Goal: Task Accomplishment & Management: Complete application form

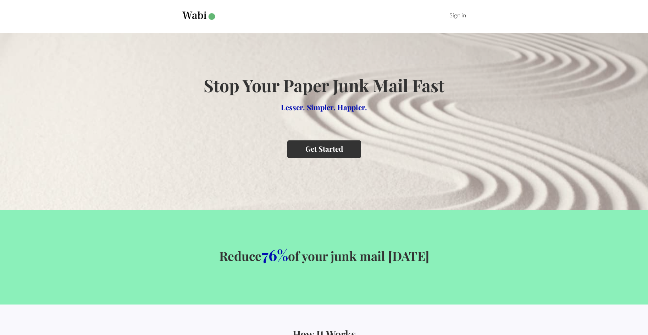
scroll to position [6, 0]
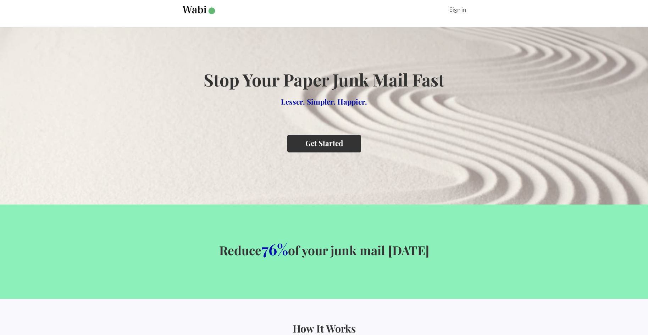
click at [310, 152] on button "Get Started" at bounding box center [324, 143] width 74 height 17
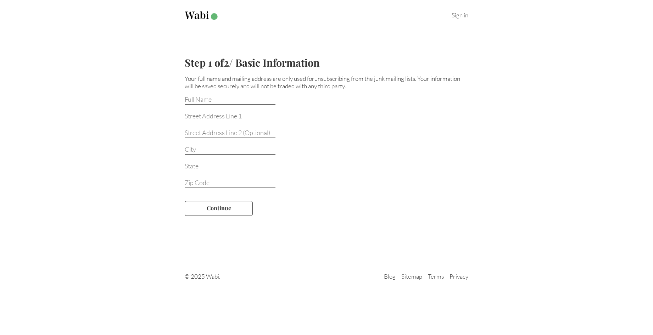
click at [220, 101] on input at bounding box center [230, 99] width 91 height 9
type input "[PERSON_NAME]"
click at [213, 119] on input at bounding box center [230, 116] width 91 height 9
click at [237, 120] on input at bounding box center [230, 116] width 91 height 9
type input "[STREET_ADDRESS]"
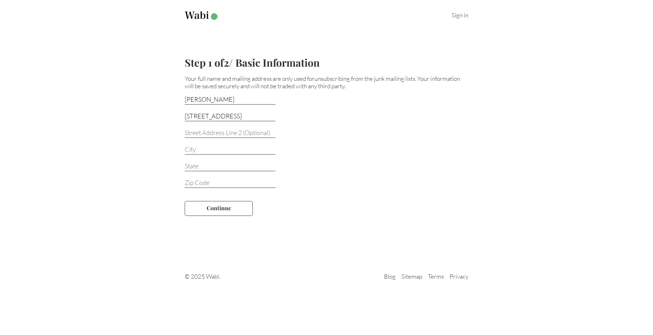
click at [213, 146] on input at bounding box center [230, 149] width 91 height 9
type input "[PERSON_NAME]"
click at [205, 168] on input at bounding box center [230, 166] width 91 height 9
type input "ore"
click at [196, 186] on input at bounding box center [230, 183] width 91 height 9
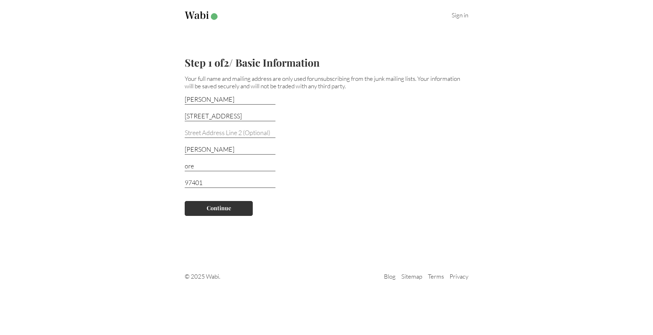
type input "97401"
click at [210, 214] on button "Continue" at bounding box center [219, 208] width 68 height 15
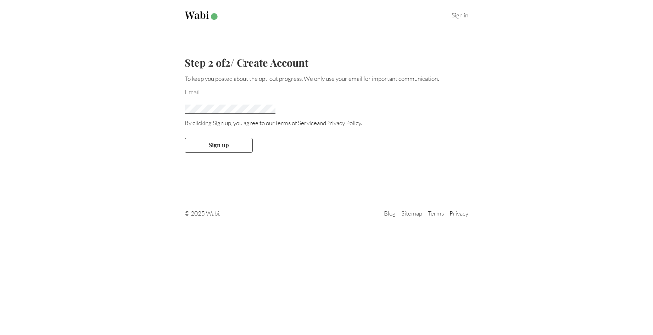
click at [203, 94] on input "email" at bounding box center [230, 92] width 91 height 9
click at [203, 92] on input "email" at bounding box center [230, 92] width 91 height 9
type input "[EMAIL_ADDRESS][DOMAIN_NAME]"
click at [165, 119] on div "Step 2 of 2 / Create Account To keep you posted about the opt-out progress. We …" at bounding box center [326, 109] width 653 height 131
drag, startPoint x: 172, startPoint y: 125, endPoint x: 178, endPoint y: 129, distance: 7.5
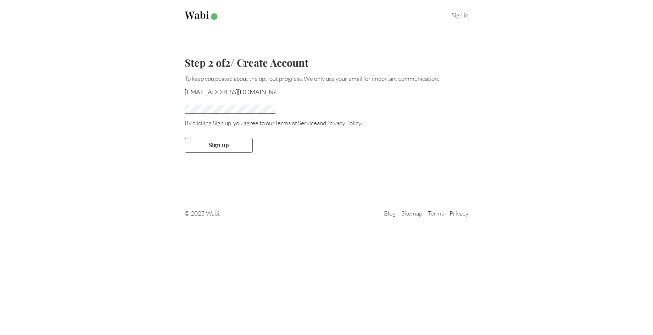
click at [172, 125] on div "Step 2 of 2 / Create Account To keep you posted about the opt-out progress. We …" at bounding box center [326, 109] width 653 height 131
click at [201, 145] on button "Sign up" at bounding box center [219, 145] width 68 height 15
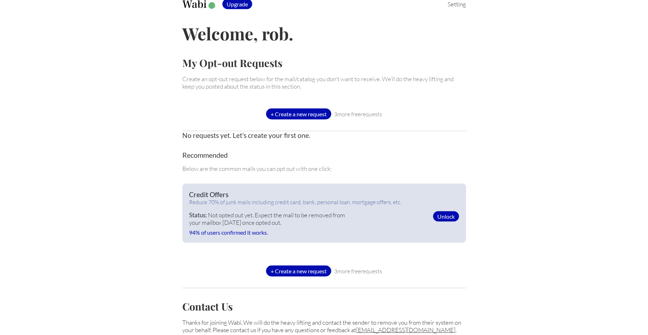
scroll to position [11, 0]
click at [280, 115] on div "+ Create a new request" at bounding box center [298, 113] width 65 height 11
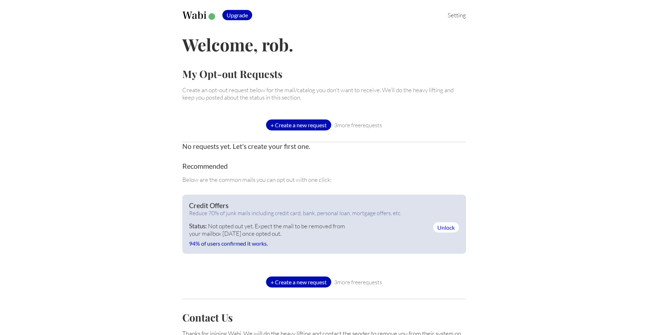
click at [445, 231] on span "Unlock" at bounding box center [446, 227] width 26 height 10
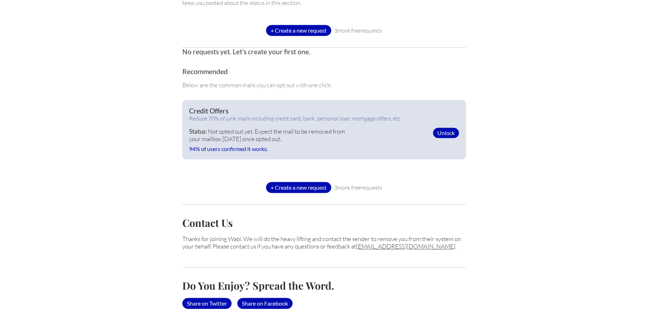
scroll to position [132, 0]
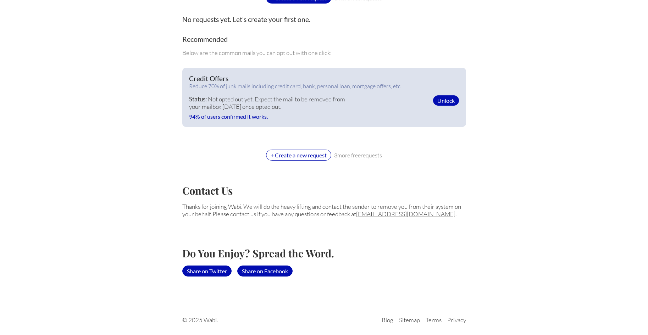
click at [279, 157] on div "+ Create a new request" at bounding box center [298, 155] width 65 height 11
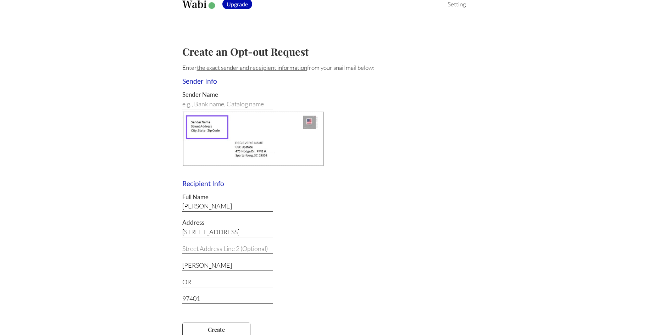
scroll to position [96, 0]
